Goal: Navigation & Orientation: Find specific page/section

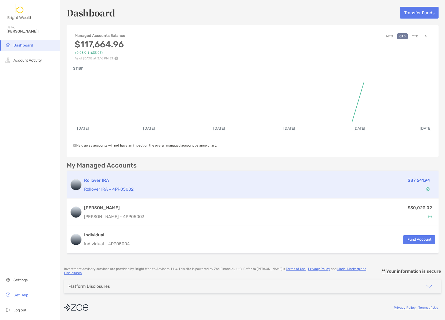
click at [138, 181] on h3 "Rollover IRA" at bounding box center [206, 180] width 245 height 6
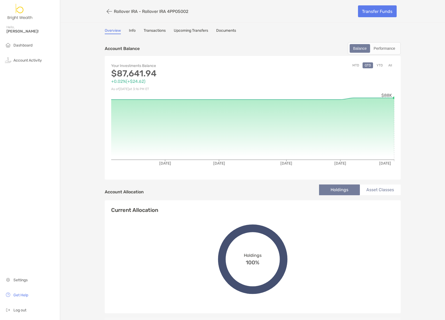
click at [164, 29] on link "Transactions" at bounding box center [155, 31] width 22 height 6
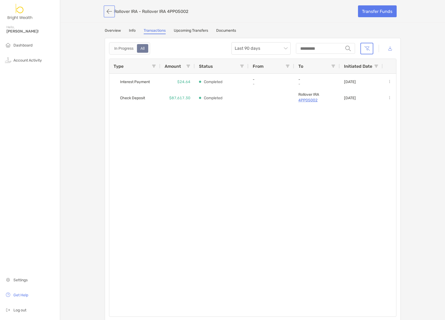
click at [106, 10] on button "button" at bounding box center [109, 11] width 9 height 10
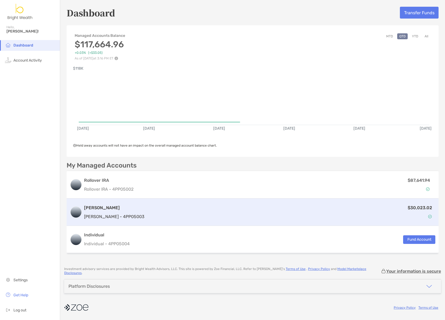
click at [124, 214] on p "[PERSON_NAME] - 4PP05003" at bounding box center [114, 216] width 60 height 7
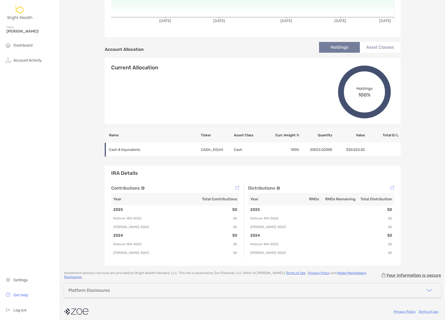
scroll to position [30, 0]
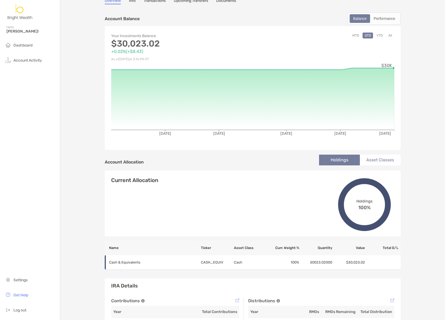
click at [384, 155] on li "Asset Classes" at bounding box center [380, 160] width 41 height 11
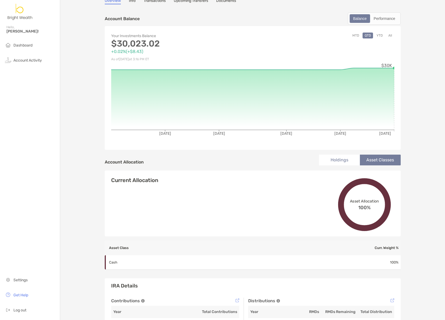
click at [385, 161] on li "Asset Classes" at bounding box center [380, 160] width 41 height 11
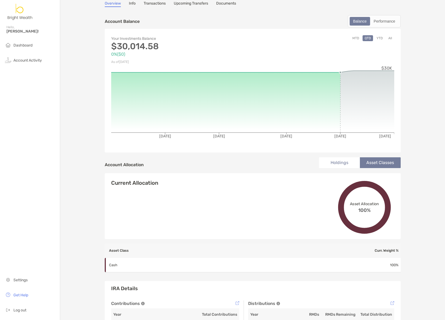
scroll to position [26, 0]
